Goal: Transaction & Acquisition: Purchase product/service

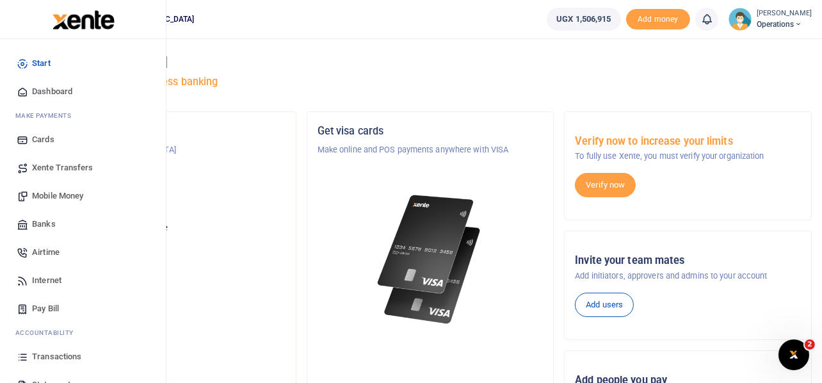
click at [58, 191] on span "Mobile Money" at bounding box center [57, 196] width 51 height 13
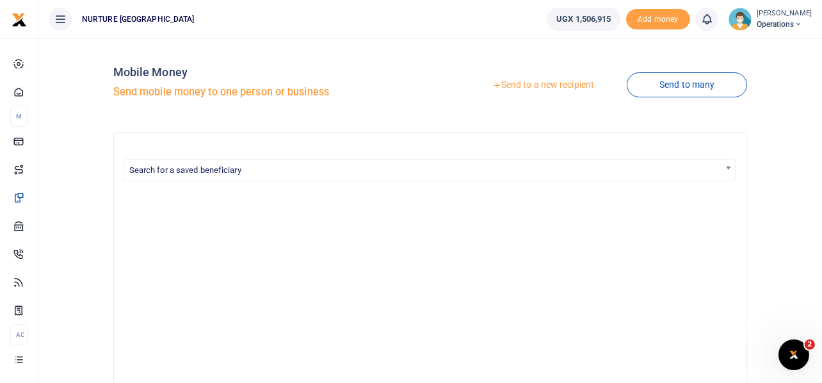
click at [545, 83] on link "Send to a new recipient" at bounding box center [543, 85] width 167 height 23
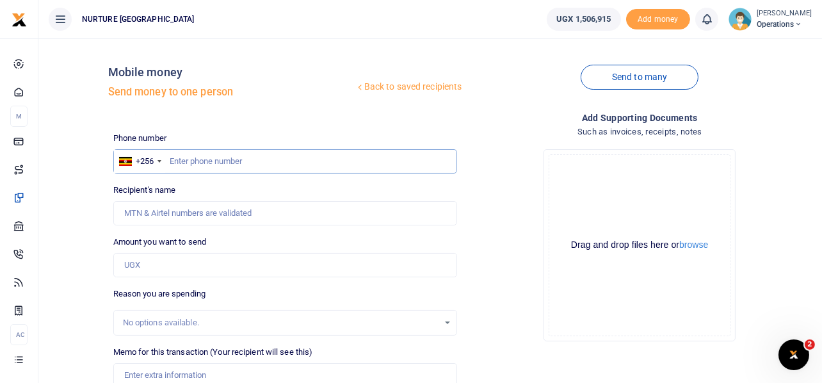
click at [227, 160] on input "text" at bounding box center [285, 161] width 345 height 24
type input "783273891"
type input "[PERSON_NAME]"
type input "783273891"
click at [182, 268] on input "Amount you want to send" at bounding box center [285, 265] width 345 height 24
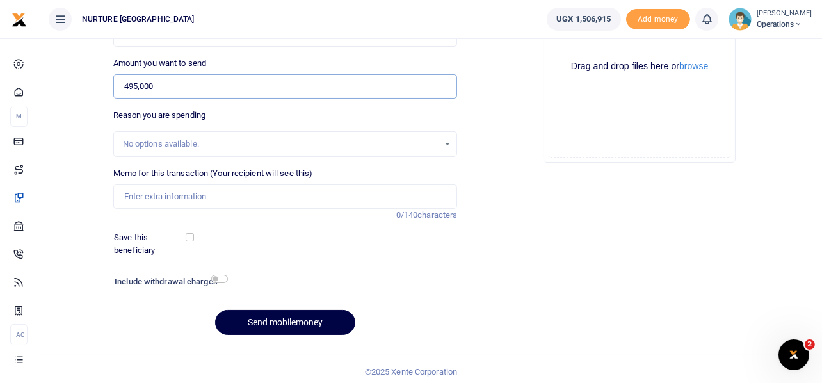
scroll to position [184, 0]
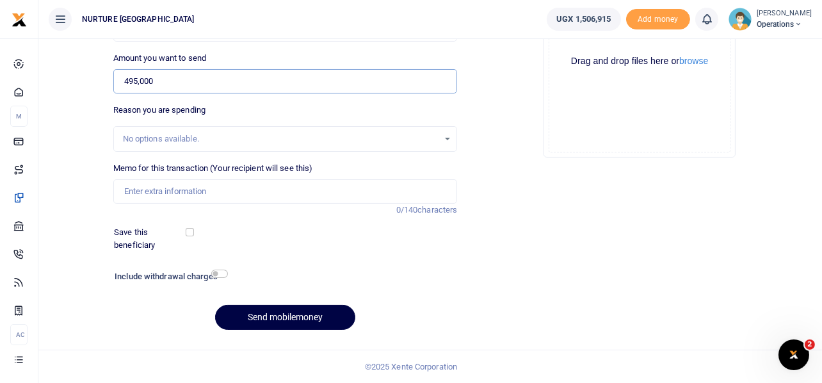
type input "495,000"
click at [254, 194] on input "Memo for this transaction (Your recipient will see this)" at bounding box center [285, 191] width 345 height 24
click at [200, 189] on input "Payment for the reapir of motor vehicle UBD926Z" at bounding box center [285, 191] width 345 height 24
click at [176, 195] on input "Payment for the reapair of motor vehicle UBD926Z" at bounding box center [285, 191] width 345 height 24
click at [197, 192] on input "Payment for the reapair of motor vehicle UBD926Z" at bounding box center [285, 191] width 345 height 24
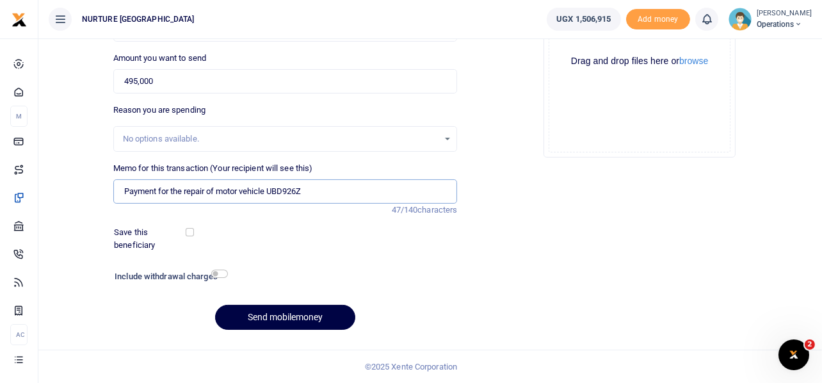
click at [221, 190] on input "Payment for the repair of motor vehicle UBD926Z" at bounding box center [285, 191] width 345 height 24
click at [353, 190] on input "Payment for the repair of motor vehicle UBD926Z" at bounding box center [285, 191] width 345 height 24
type input "Payment for the repair of motor vehicle UBD926Z Sept 2025"
click at [222, 270] on input "checkbox" at bounding box center [219, 274] width 17 height 8
checkbox input "true"
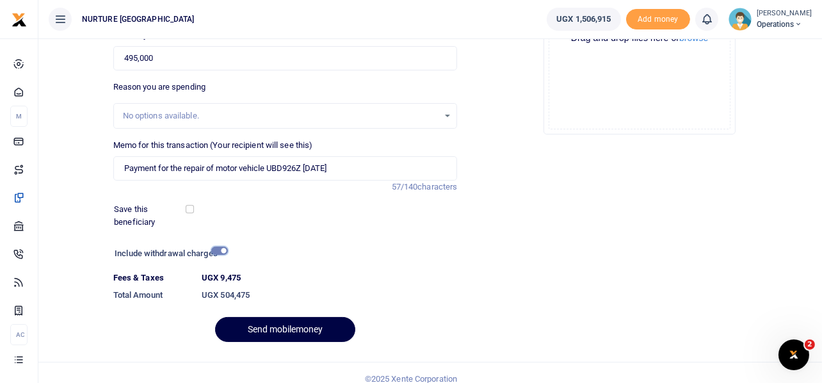
scroll to position [219, 0]
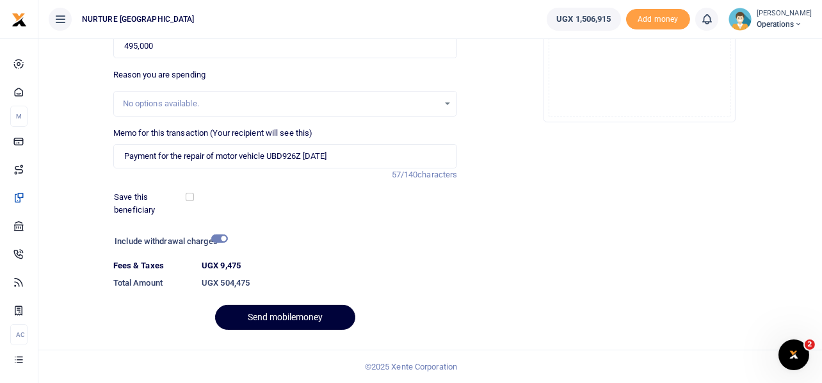
click at [307, 320] on button "Send mobilemoney" at bounding box center [285, 317] width 140 height 25
